Goal: Task Accomplishment & Management: Use online tool/utility

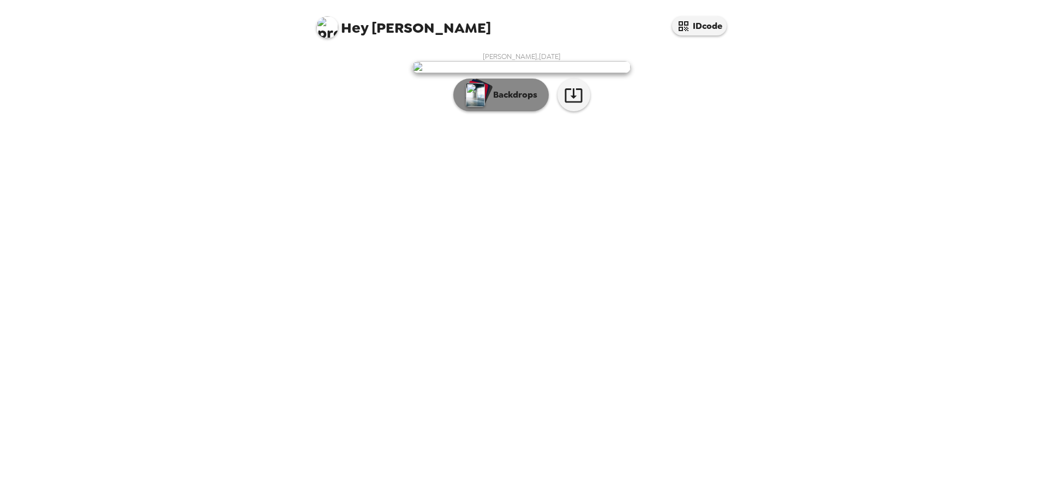
click at [502, 101] on p "Backdrops" at bounding box center [513, 94] width 50 height 13
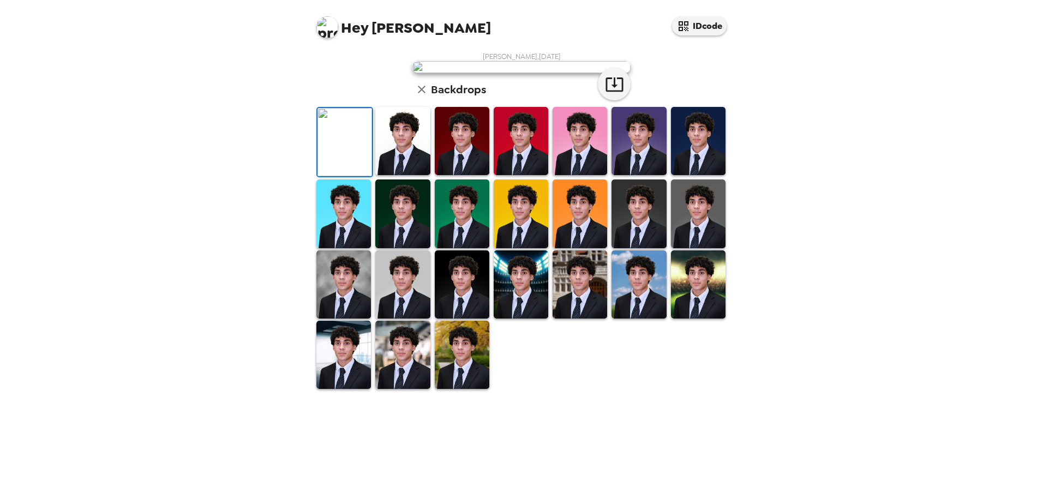
click at [512, 175] on img at bounding box center [521, 141] width 55 height 68
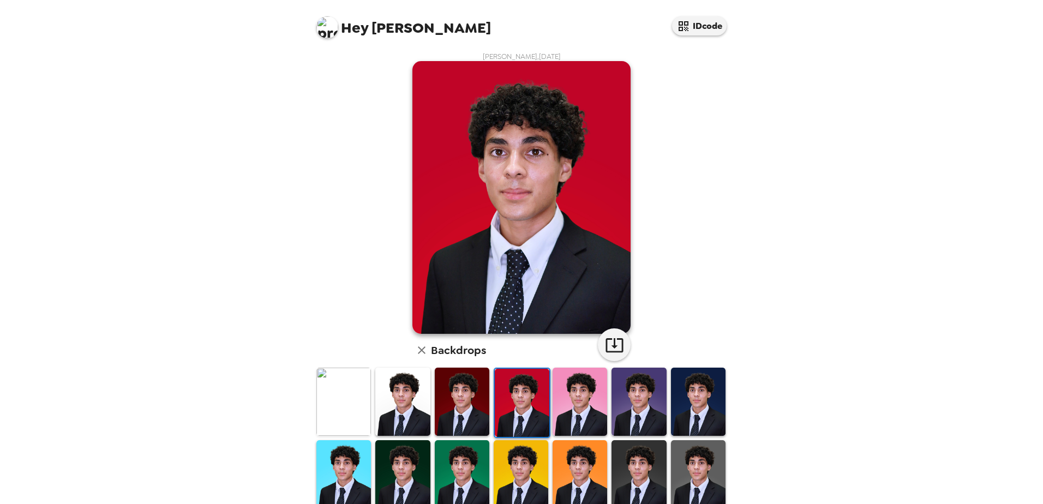
click at [340, 396] on img at bounding box center [343, 402] width 55 height 68
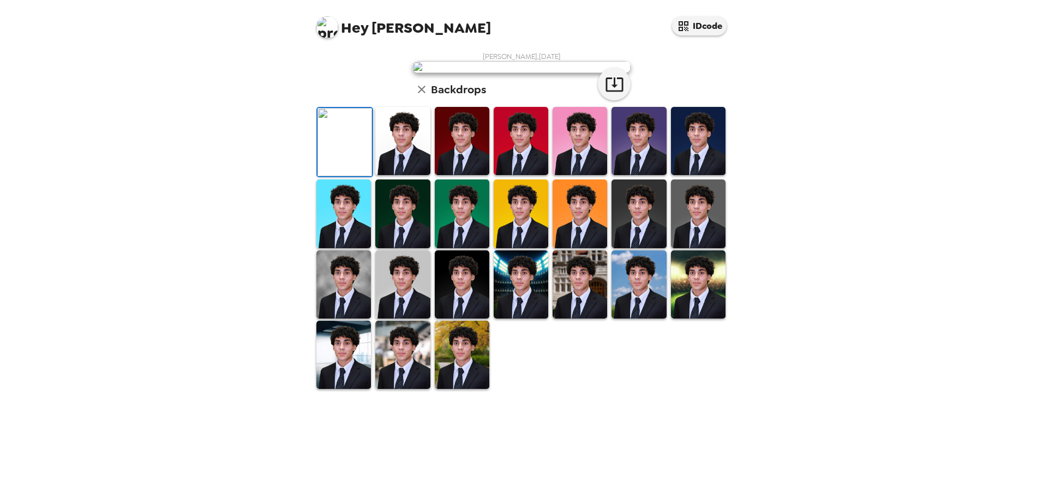
click at [395, 175] on img at bounding box center [402, 141] width 55 height 68
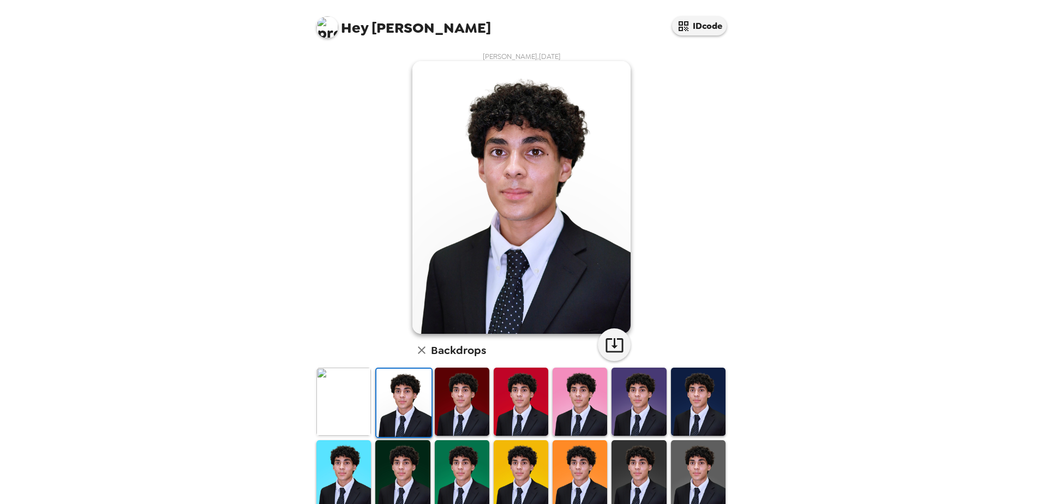
click at [351, 394] on img at bounding box center [343, 402] width 55 height 68
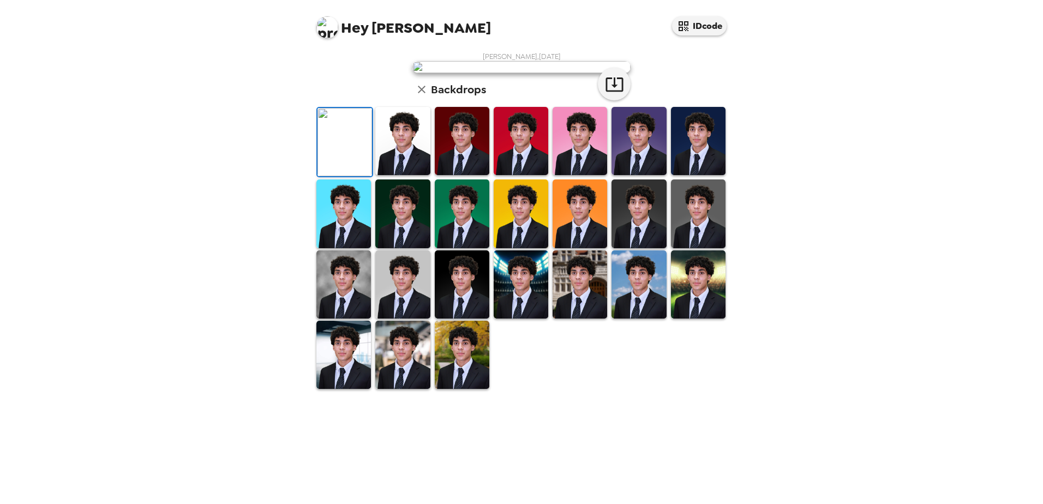
click at [388, 175] on img at bounding box center [402, 141] width 55 height 68
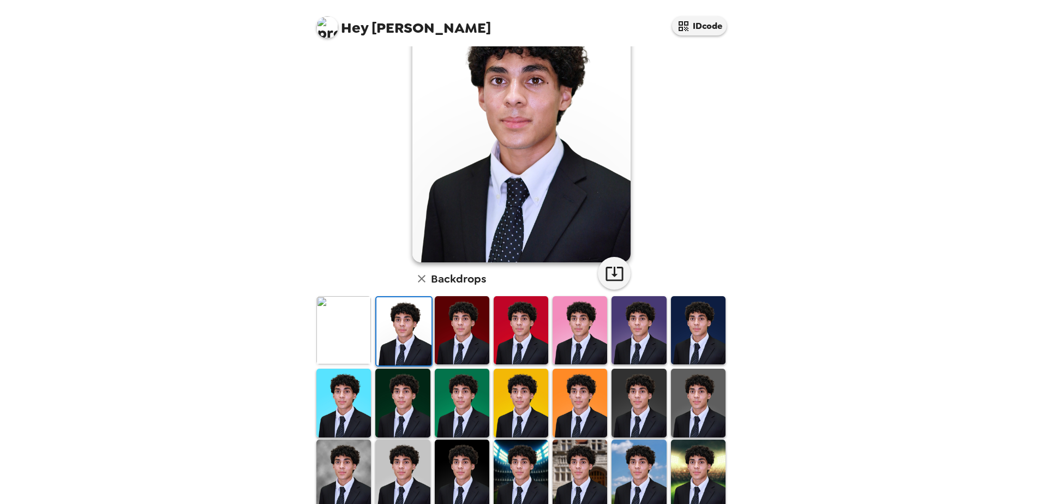
scroll to position [158, 0]
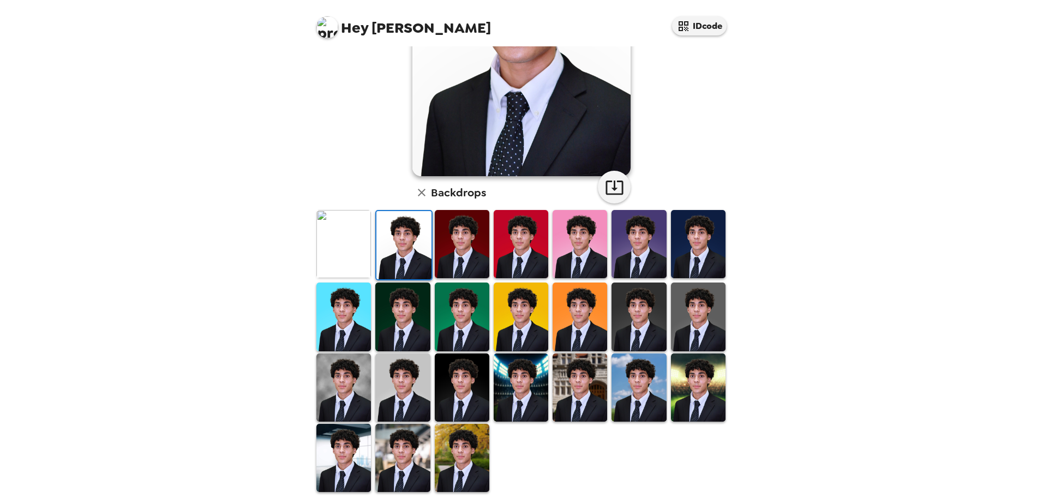
click at [336, 378] on img at bounding box center [343, 388] width 55 height 68
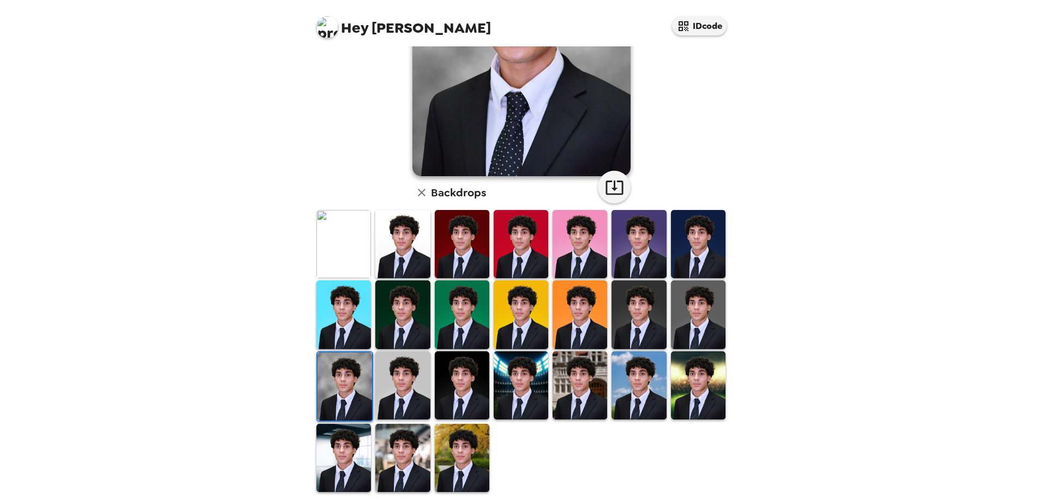
scroll to position [0, 0]
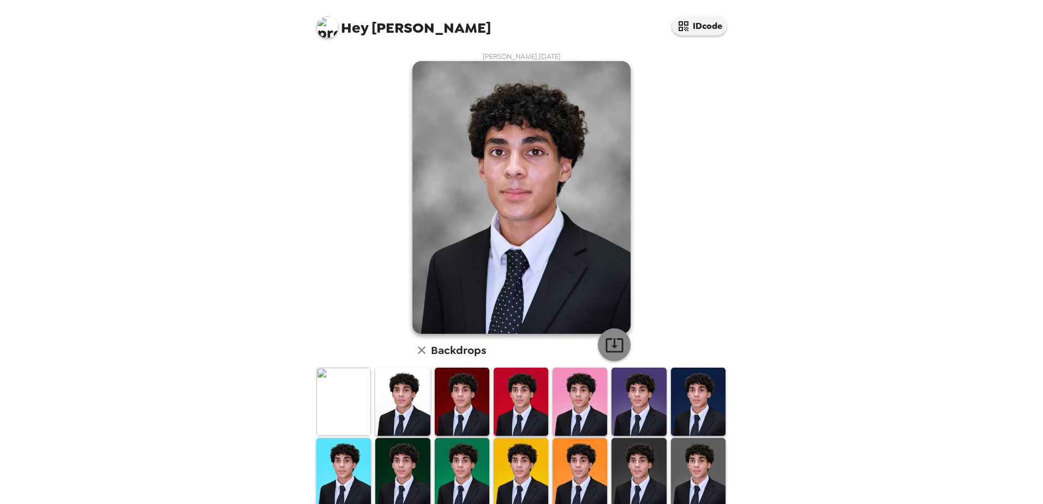
click at [605, 336] on icon "button" at bounding box center [614, 345] width 19 height 19
